Goal: Information Seeking & Learning: Learn about a topic

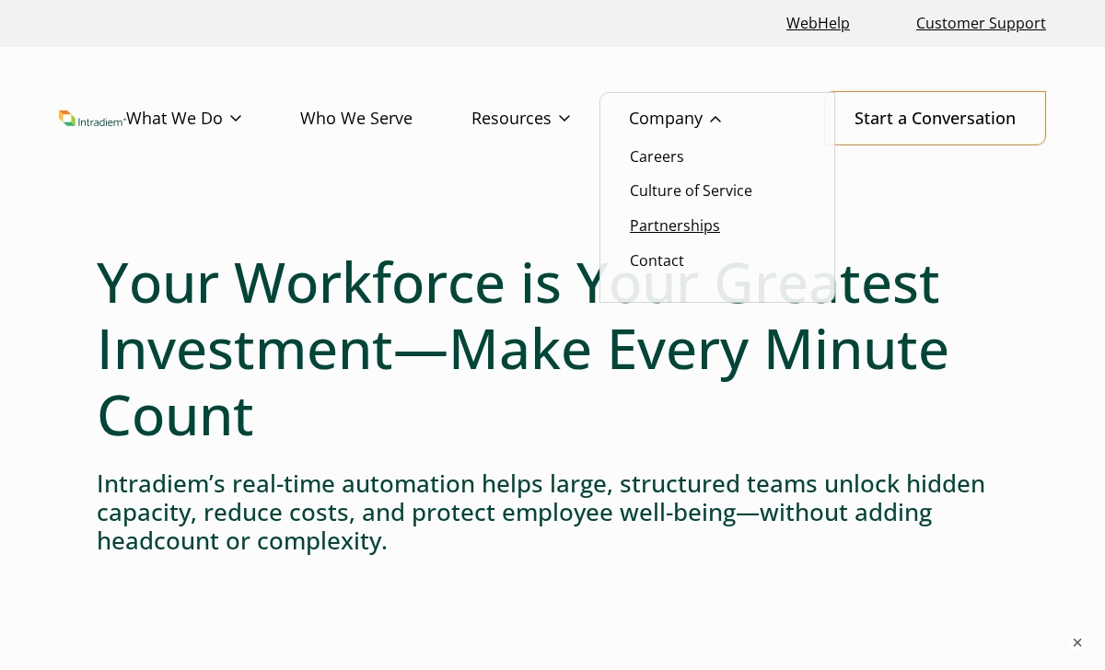
click at [661, 230] on link "Partnerships" at bounding box center [675, 225] width 90 height 20
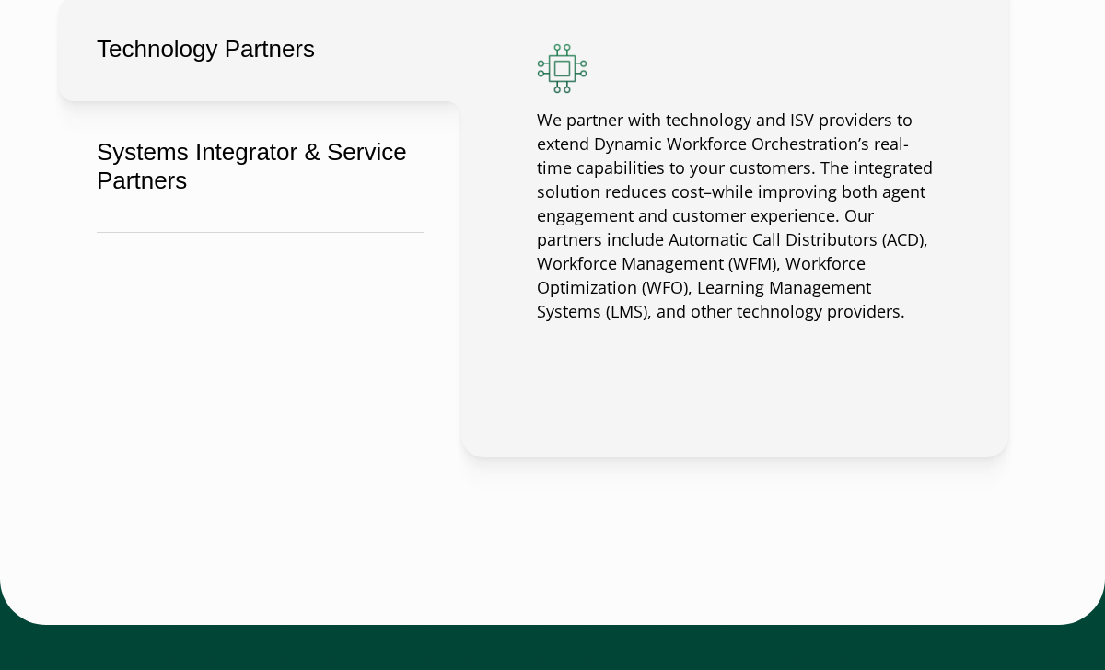
scroll to position [1649, 0]
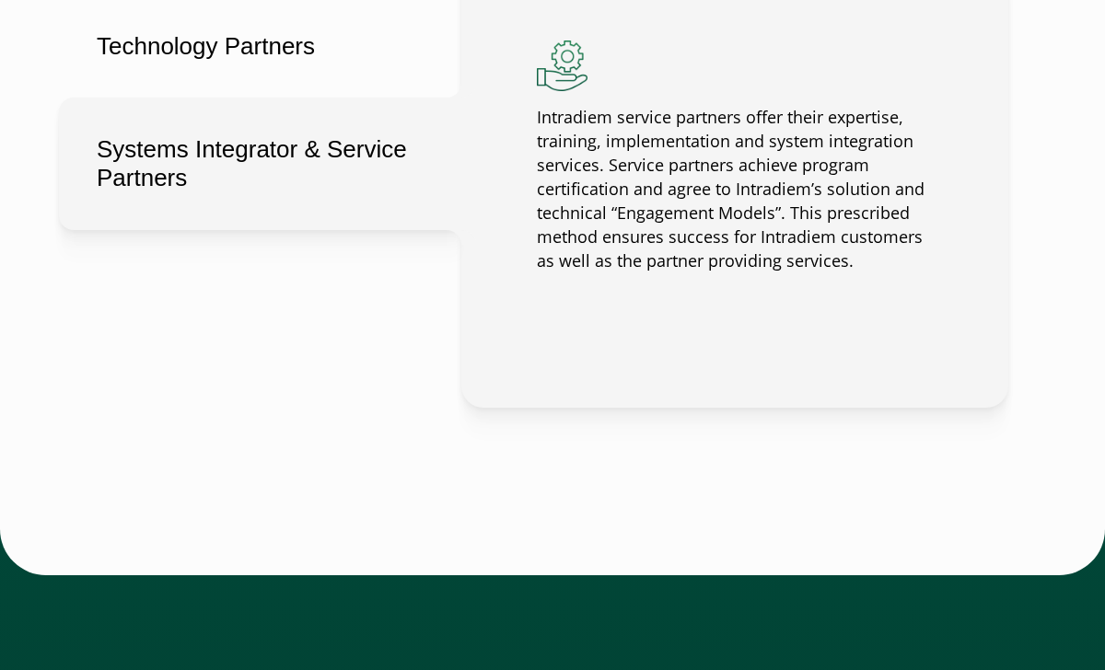
click at [276, 156] on button "Systems Integrator & Service Partners" at bounding box center [260, 164] width 402 height 133
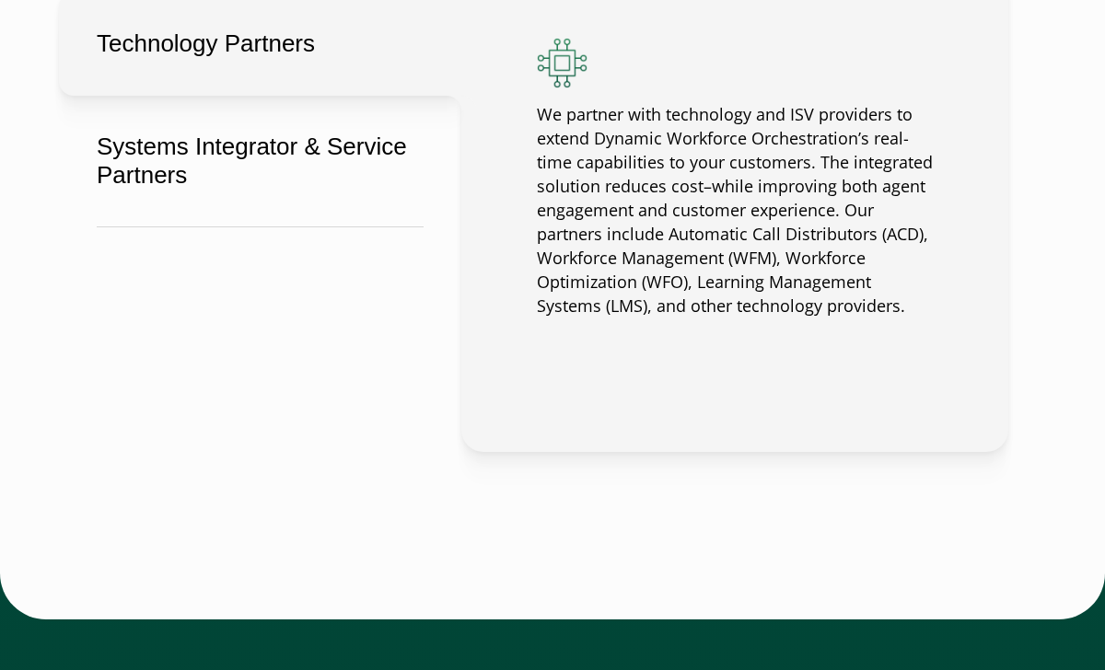
click at [290, 60] on button "Technology Partners" at bounding box center [260, 44] width 402 height 104
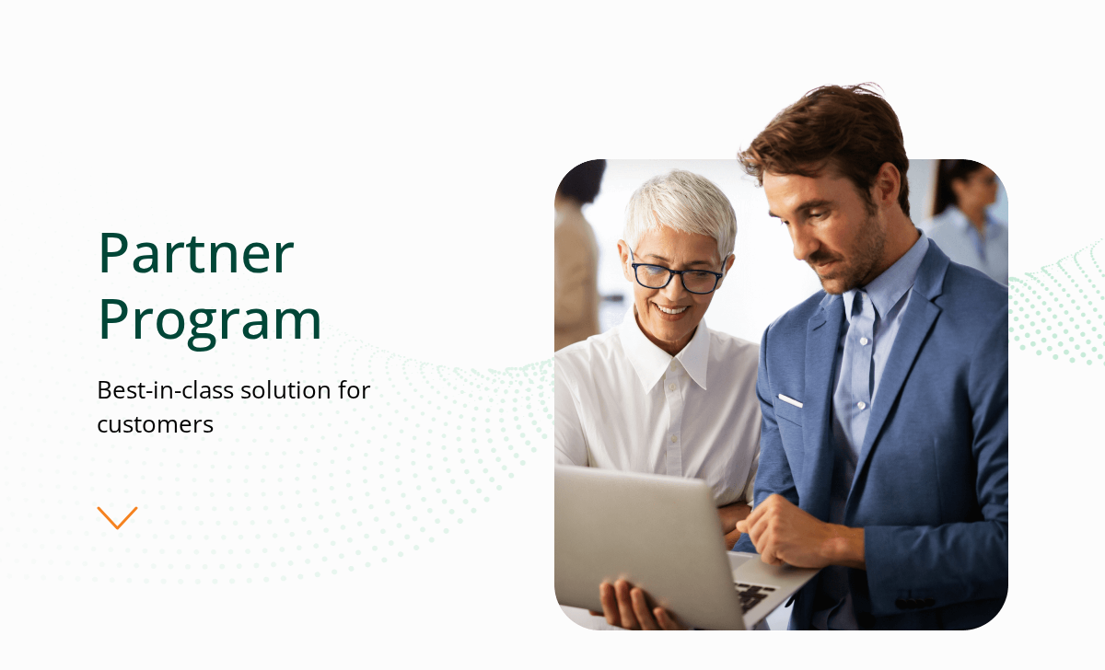
scroll to position [0, 0]
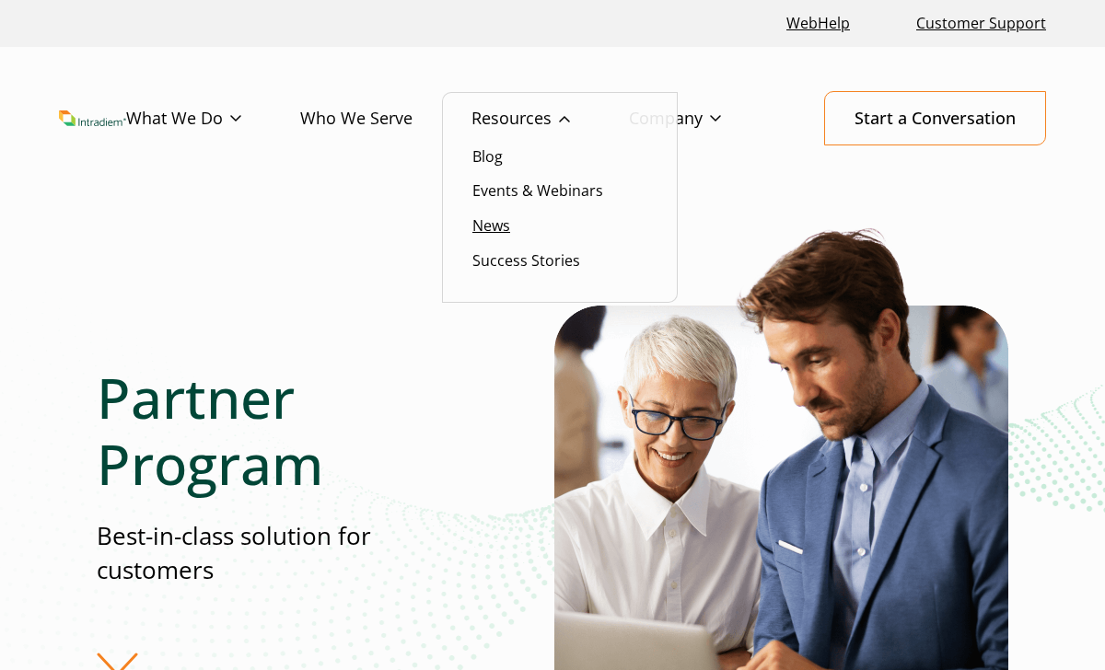
click at [494, 226] on link "News" at bounding box center [491, 225] width 38 height 20
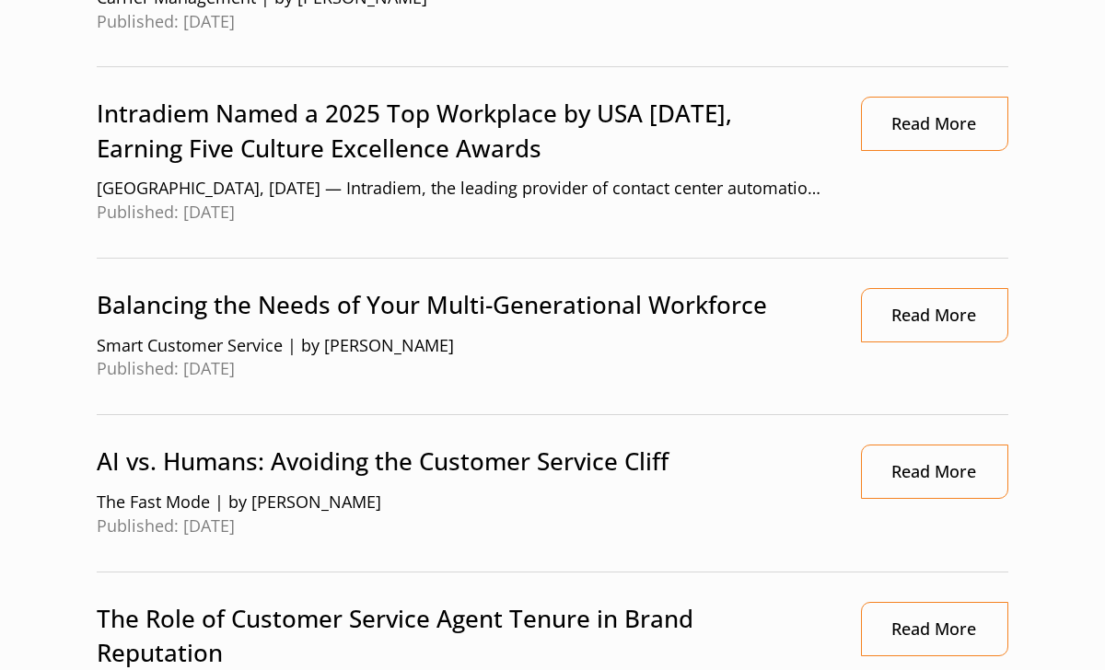
scroll to position [1593, 0]
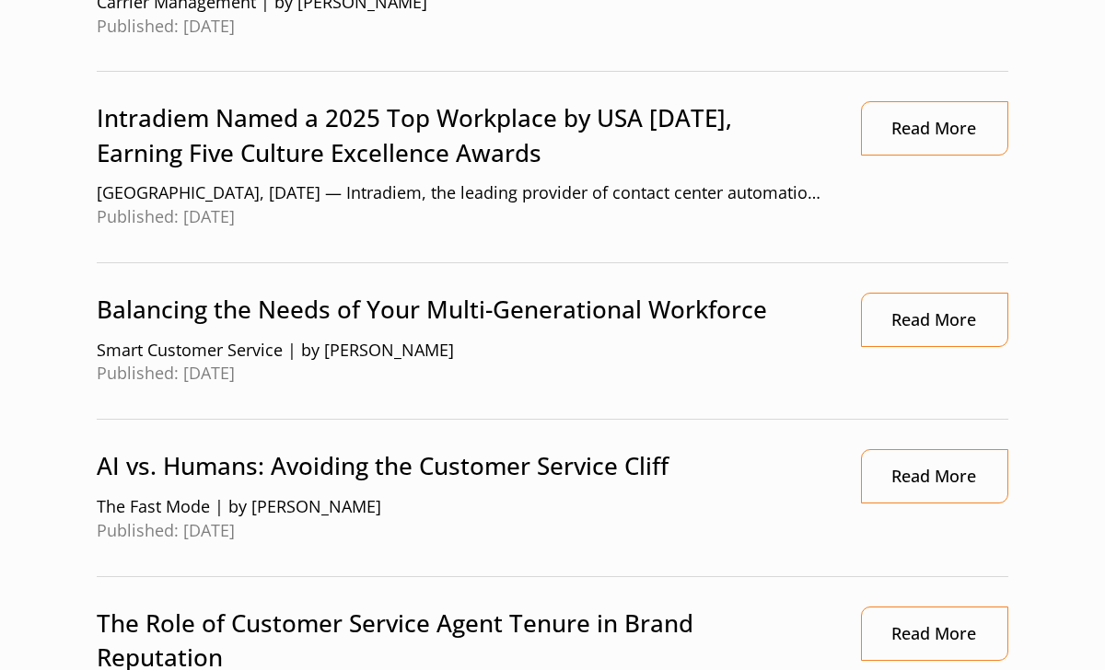
click at [448, 134] on p "Intradiem Named a 2025 Top Workplace by USA Today, Earning Five Culture Excelle…" at bounding box center [460, 135] width 726 height 69
click at [896, 123] on link "Read More" at bounding box center [934, 128] width 147 height 54
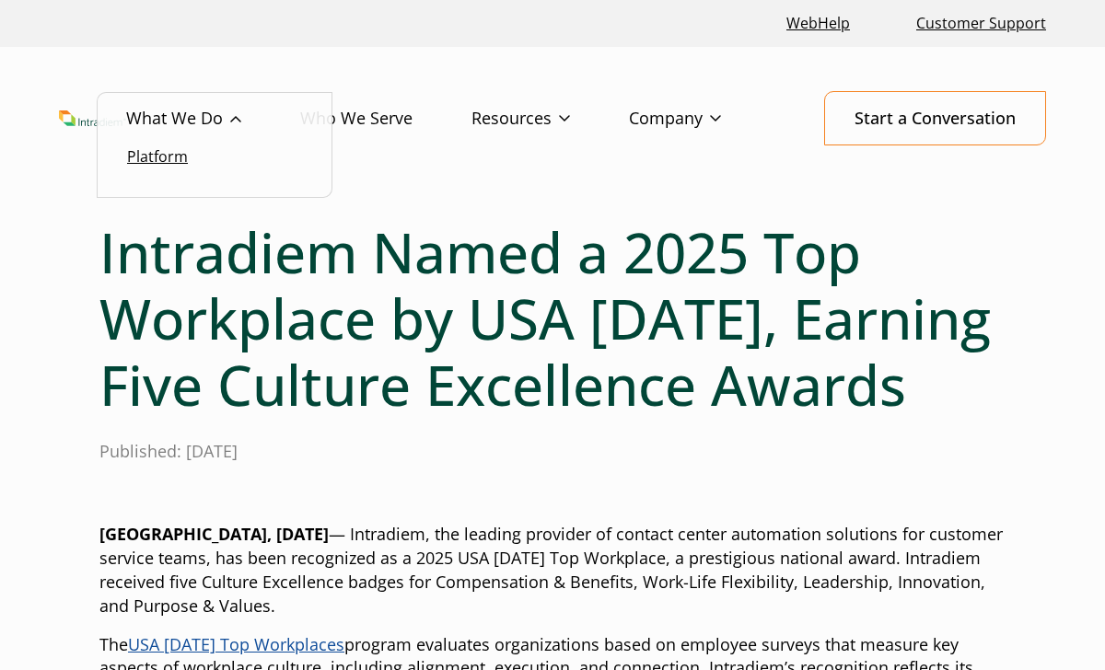
click at [188, 149] on link "Platform" at bounding box center [157, 156] width 61 height 20
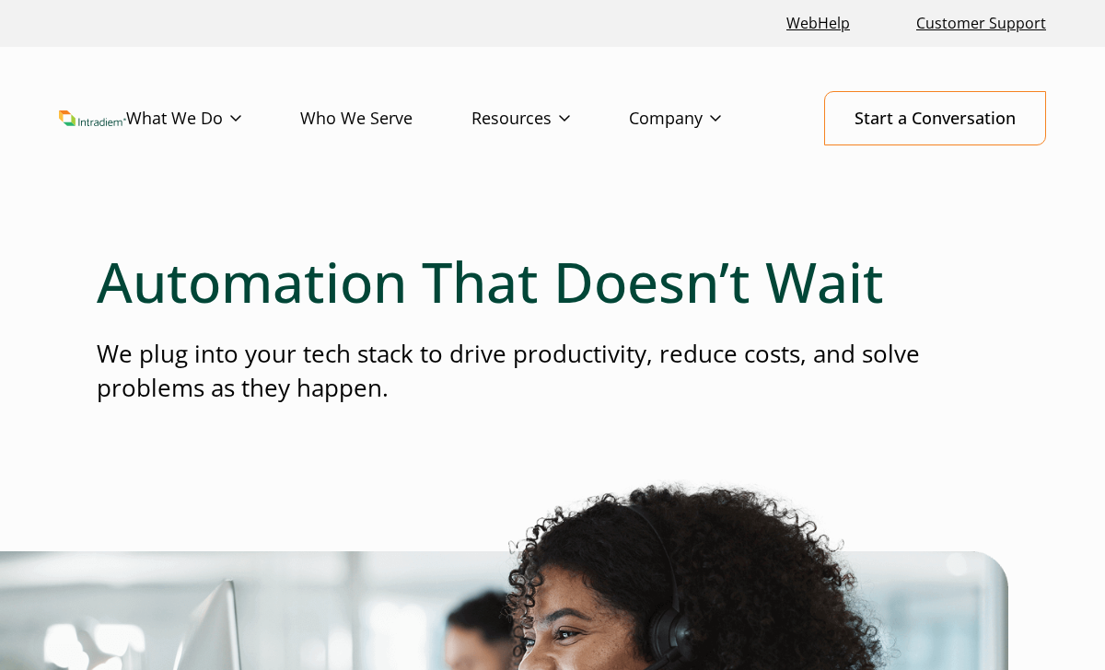
click at [382, 117] on link "Who We Serve" at bounding box center [385, 118] width 171 height 53
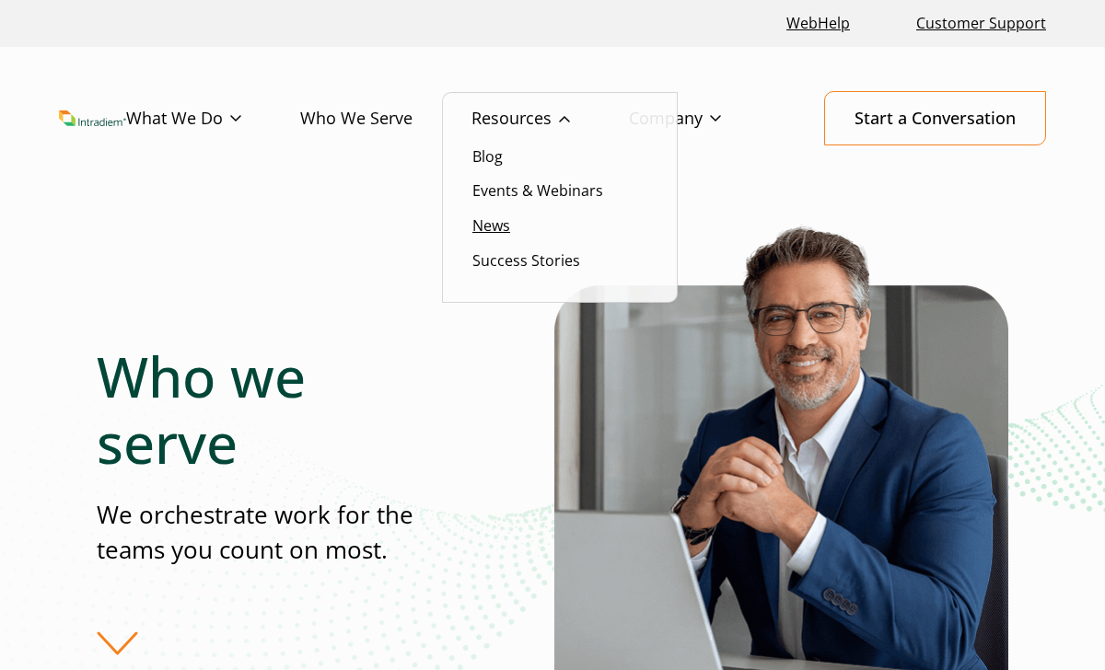
click at [502, 229] on link "News" at bounding box center [491, 225] width 38 height 20
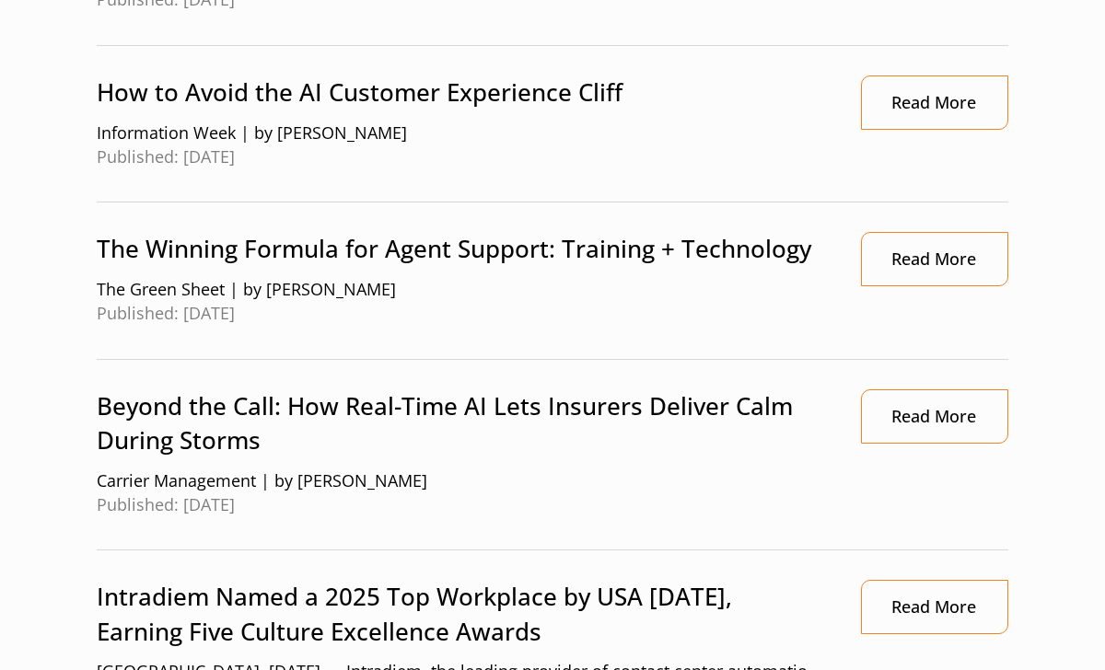
scroll to position [1112, 0]
